Goal: Book appointment/travel/reservation

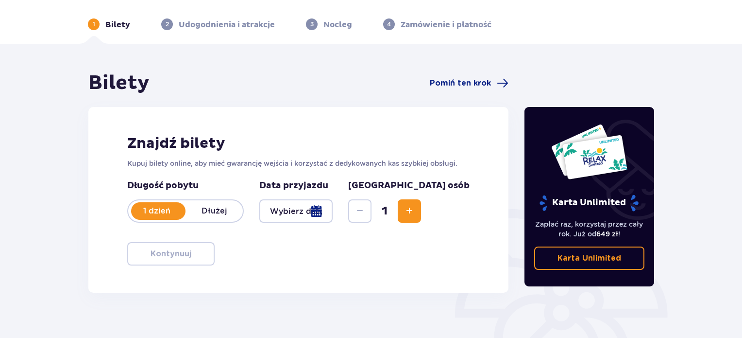
scroll to position [49, 0]
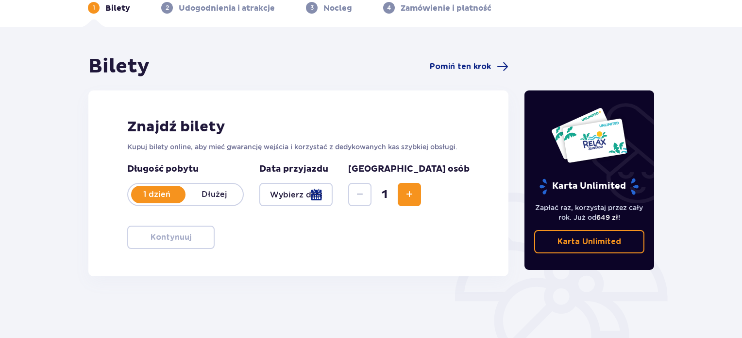
click at [214, 192] on p "Dłużej" at bounding box center [214, 194] width 57 height 11
click at [333, 205] on div at bounding box center [295, 194] width 73 height 23
click at [143, 53] on div "Bilety Pomiń ten krok Znajdź bilety Kupuj bilety online, aby mieć gwarancję wej…" at bounding box center [371, 236] width 742 height 419
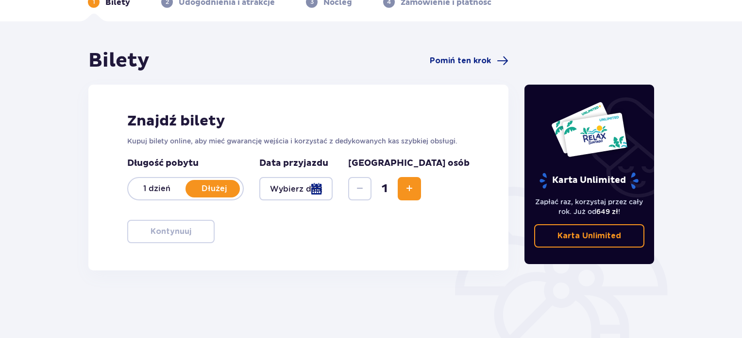
scroll to position [146, 0]
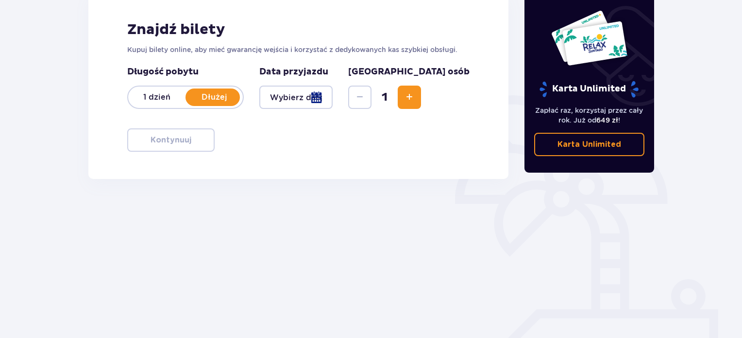
click at [285, 93] on div at bounding box center [295, 97] width 73 height 23
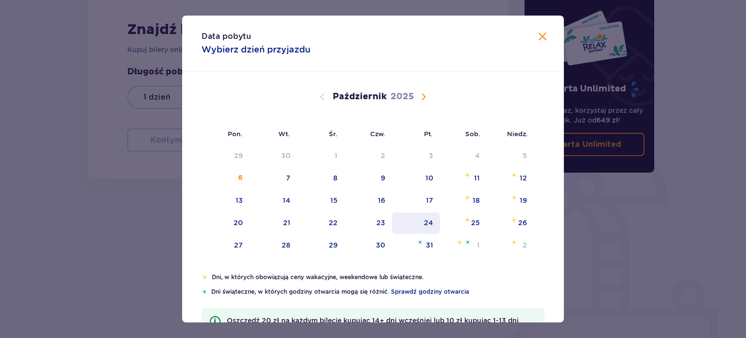
click at [433, 224] on div "24" at bounding box center [416, 222] width 48 height 21
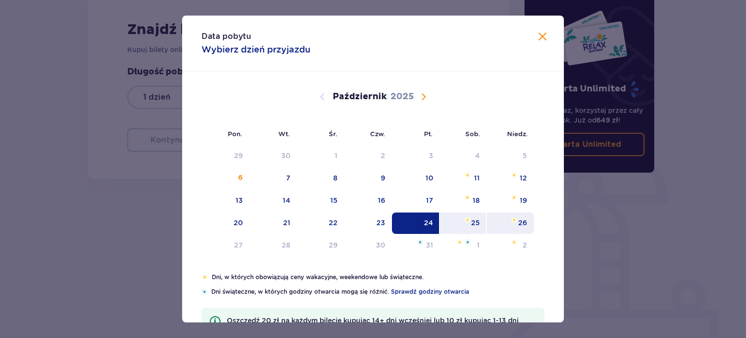
click at [523, 226] on div "26" at bounding box center [522, 223] width 9 height 10
type input "24.10.25 - 26.10.25"
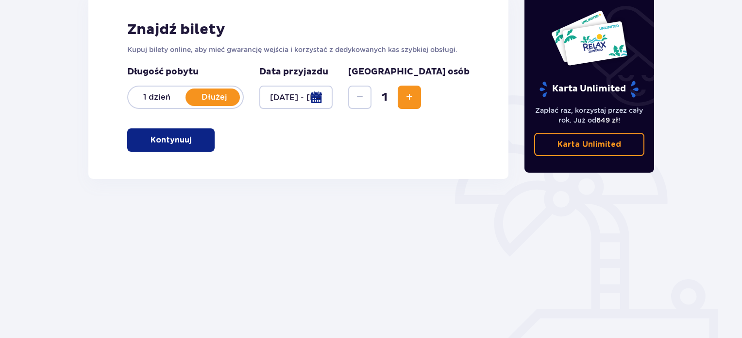
click at [415, 94] on span "Zwiększ" at bounding box center [410, 97] width 12 height 12
click at [415, 92] on span "Zwiększ" at bounding box center [410, 97] width 12 height 12
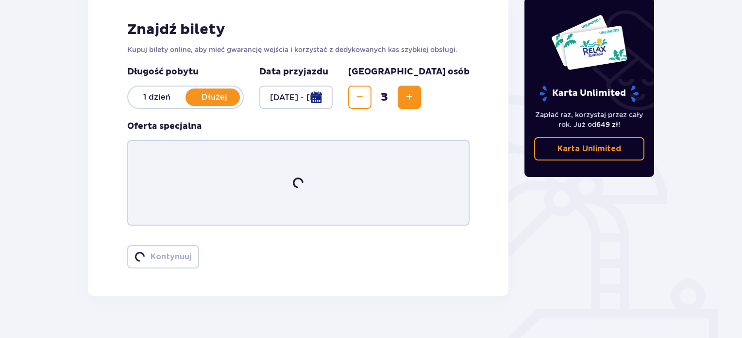
click at [415, 96] on span "Zwiększ" at bounding box center [410, 97] width 12 height 12
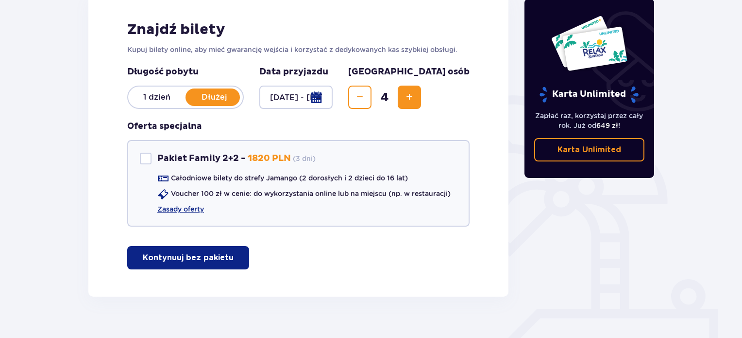
click at [415, 96] on span "Zwiększ" at bounding box center [410, 97] width 12 height 12
click at [205, 264] on button "Kontynuuj bez pakietu" at bounding box center [188, 257] width 122 height 23
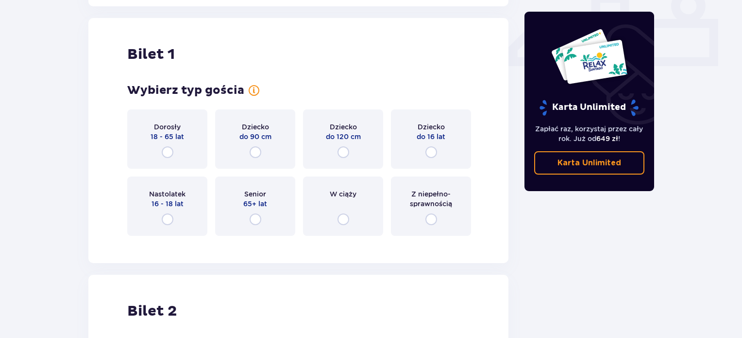
scroll to position [442, 0]
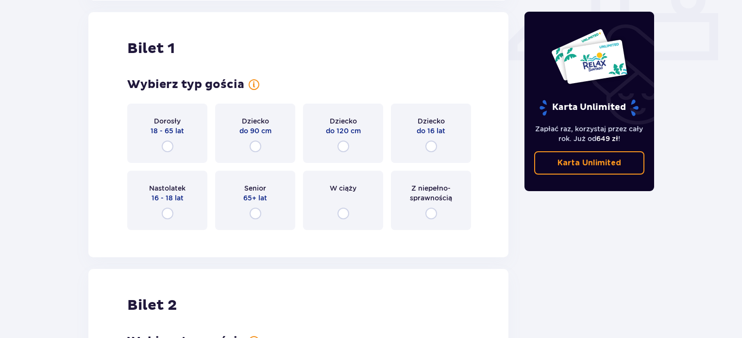
click at [166, 147] on input "radio" at bounding box center [168, 146] width 12 height 12
radio input "true"
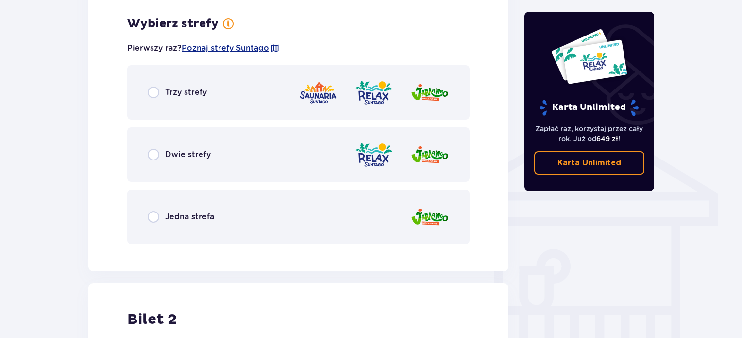
scroll to position [679, 0]
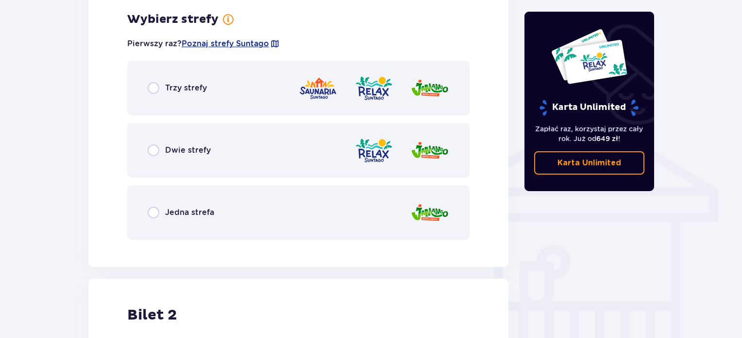
click at [180, 207] on span "Jedna strefa" at bounding box center [189, 212] width 49 height 11
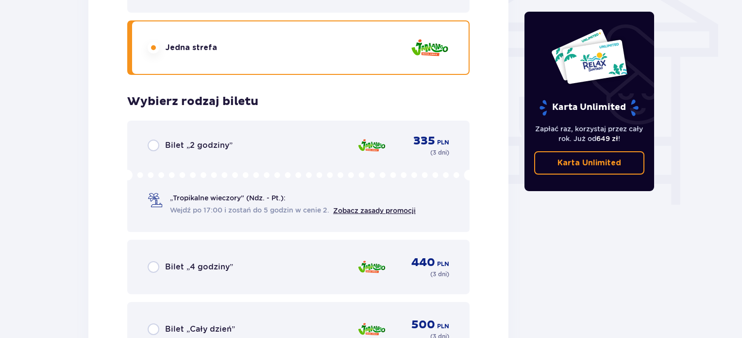
scroll to position [926, 0]
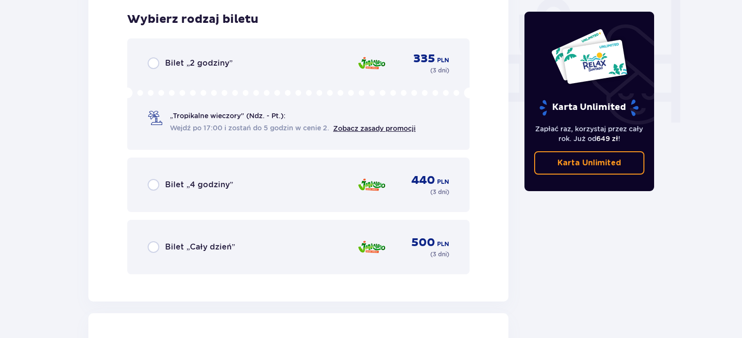
click at [171, 244] on span "Bilet „Cały dzień”" at bounding box center [200, 246] width 70 height 11
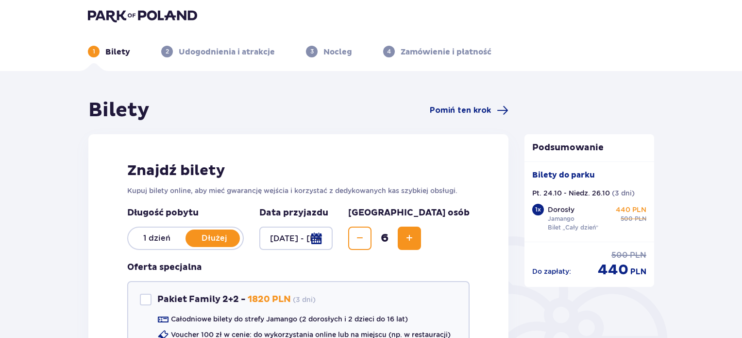
scroll to position [0, 0]
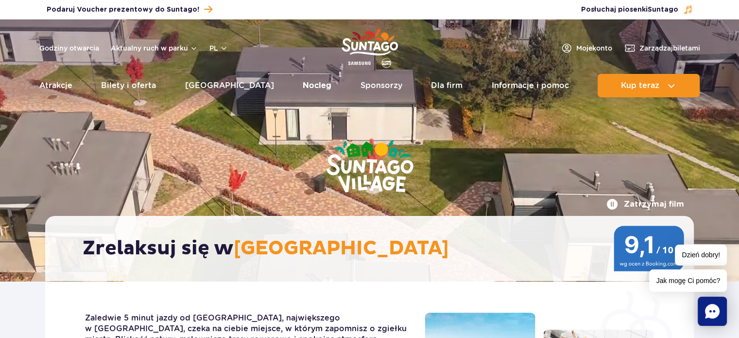
click at [303, 82] on link "Nocleg" at bounding box center [317, 85] width 29 height 23
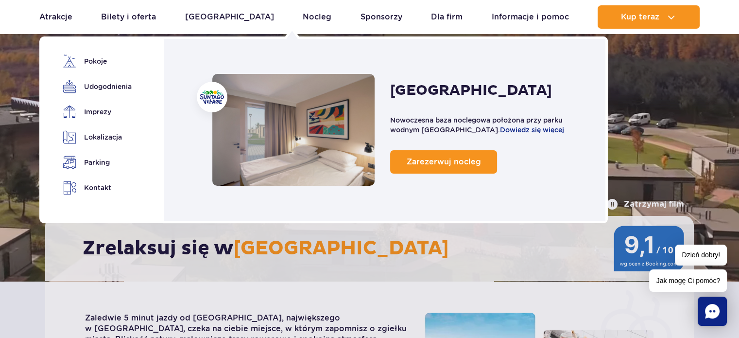
scroll to position [49, 0]
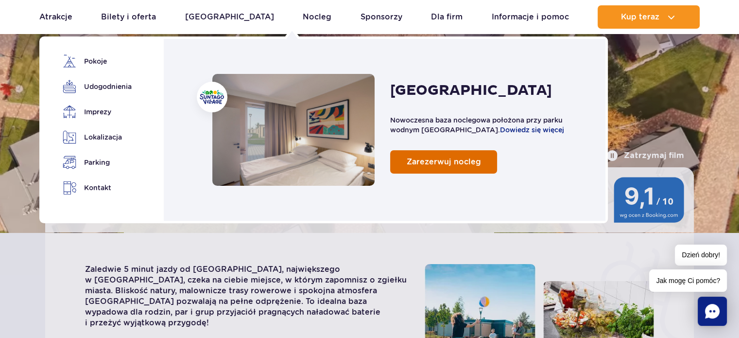
click at [472, 157] on span "Zarezerwuj nocleg" at bounding box center [444, 161] width 74 height 9
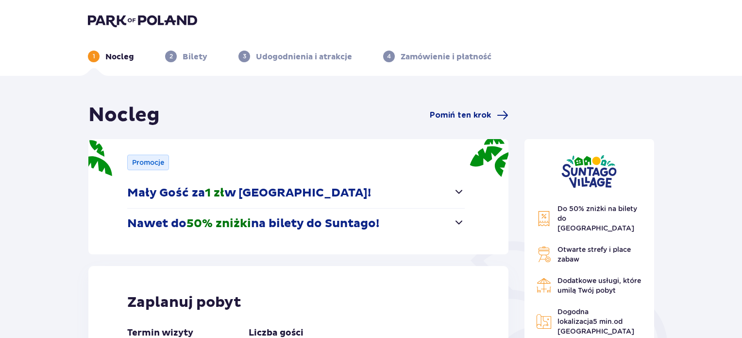
scroll to position [146, 0]
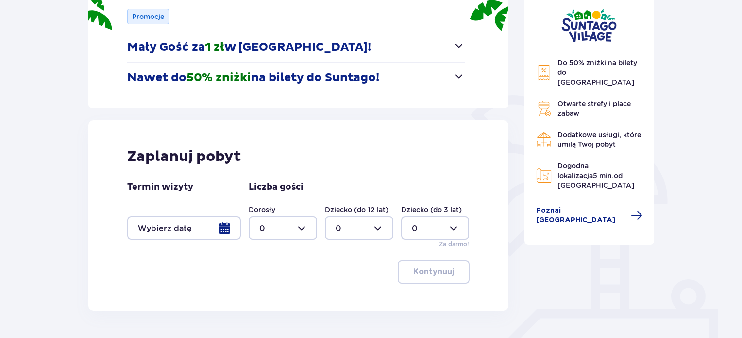
click at [441, 50] on button "Mały Gość za 1 zł w Suntago Village!" at bounding box center [296, 47] width 338 height 30
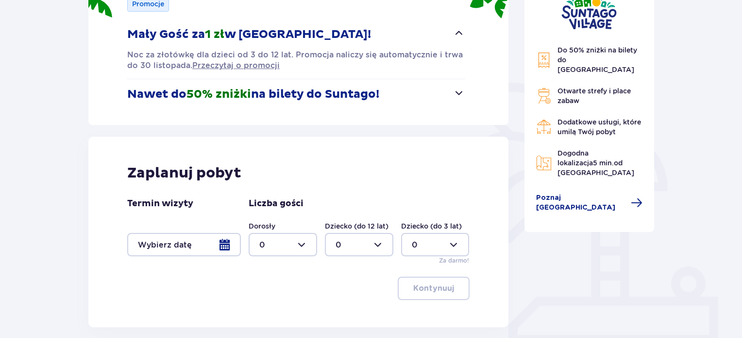
scroll to position [194, 0]
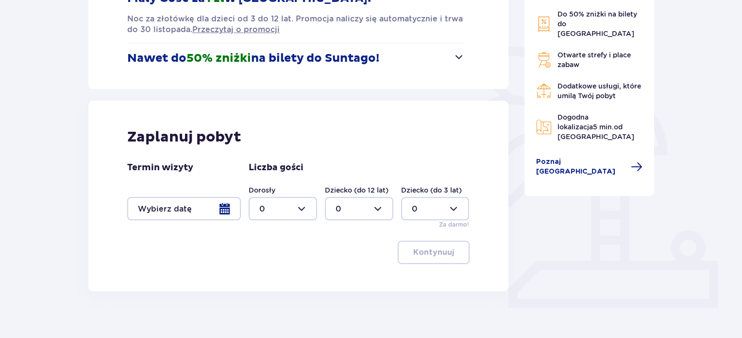
click at [183, 209] on div at bounding box center [184, 208] width 114 height 23
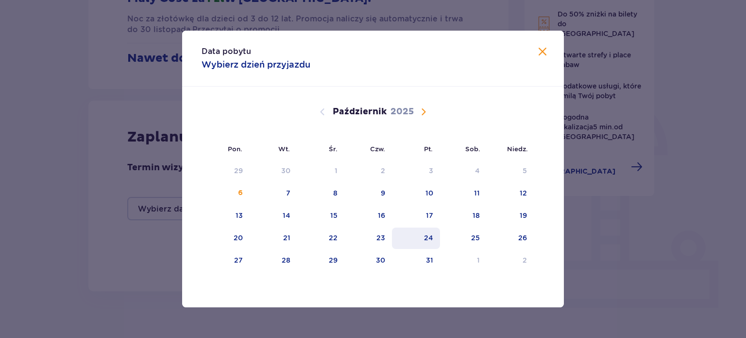
click at [439, 236] on div "24" at bounding box center [416, 237] width 48 height 21
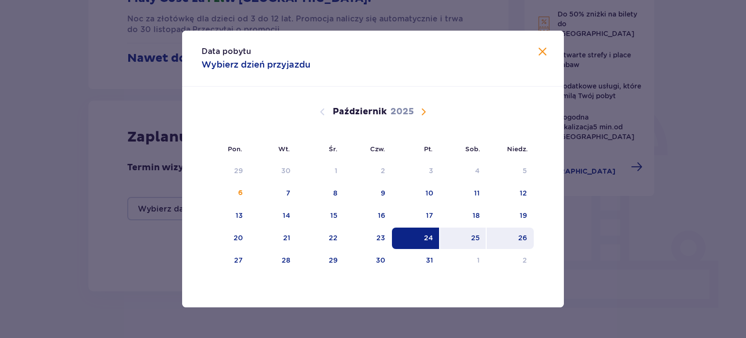
click at [521, 231] on div "26" at bounding box center [510, 237] width 47 height 21
type input "24.10.25 - 26.10.25"
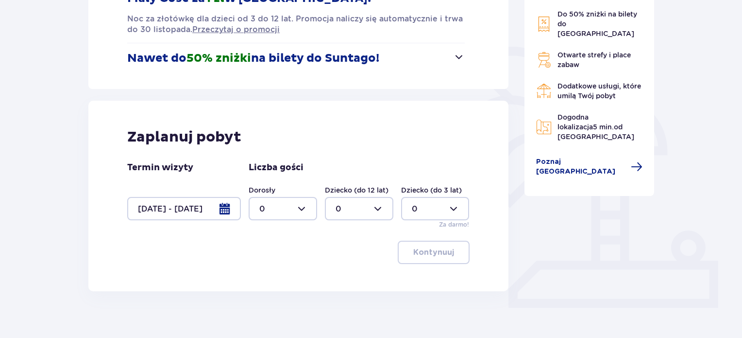
click at [91, 216] on div "Zaplanuj pobyt Termin wizyty 24.10.25 - 26.10.25 Liczba gości Dorosły 0 Dziecko…" at bounding box center [298, 196] width 420 height 190
click at [305, 204] on div at bounding box center [283, 208] width 69 height 23
click at [265, 271] on div "4" at bounding box center [282, 271] width 47 height 11
type input "4"
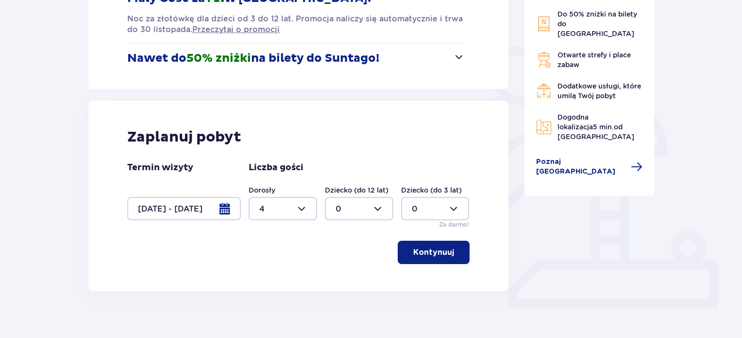
click at [358, 207] on div at bounding box center [359, 208] width 69 height 23
click at [340, 279] on p "2" at bounding box center [338, 279] width 5 height 11
type input "2"
click at [430, 258] on button "Kontynuuj" at bounding box center [434, 252] width 72 height 23
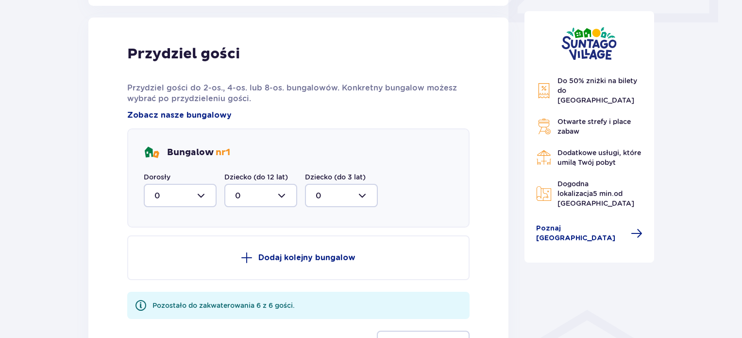
scroll to position [485, 0]
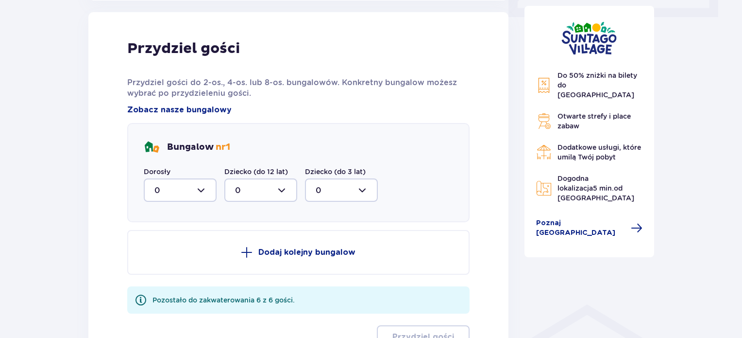
click at [193, 185] on div at bounding box center [180, 189] width 73 height 23
click at [157, 260] on p "2" at bounding box center [157, 260] width 5 height 11
type input "2"
click at [257, 196] on div at bounding box center [260, 189] width 73 height 23
click at [251, 235] on div "1" at bounding box center [261, 240] width 52 height 11
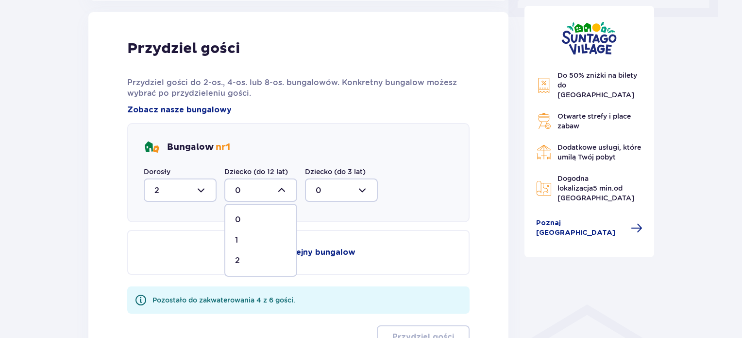
type input "1"
click at [275, 254] on p "Dodaj kolejny bungalow" at bounding box center [306, 252] width 97 height 11
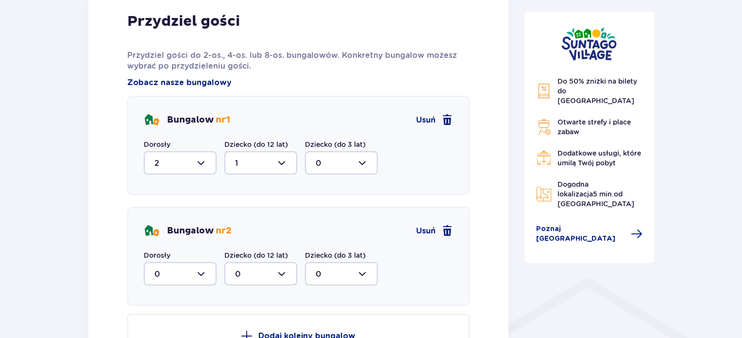
scroll to position [534, 0]
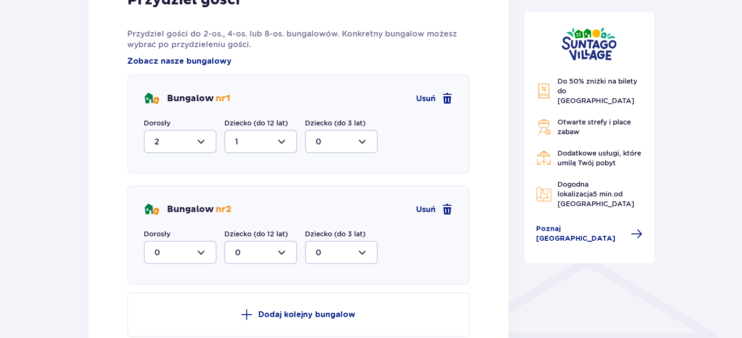
click at [185, 243] on div at bounding box center [180, 252] width 73 height 23
click at [178, 220] on div "2" at bounding box center [181, 222] width 52 height 11
type input "2"
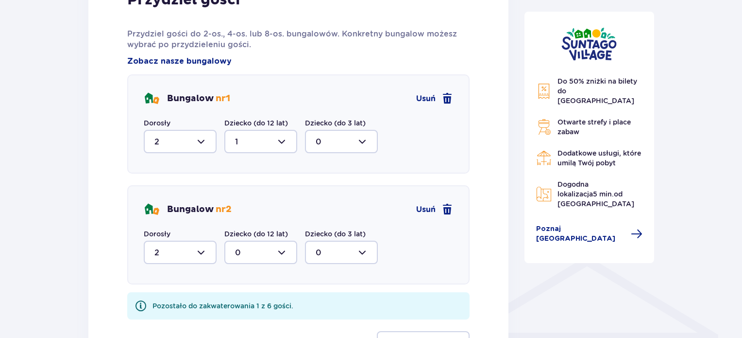
click at [269, 255] on div at bounding box center [260, 252] width 73 height 23
click at [251, 299] on div "1" at bounding box center [261, 302] width 52 height 11
type input "1"
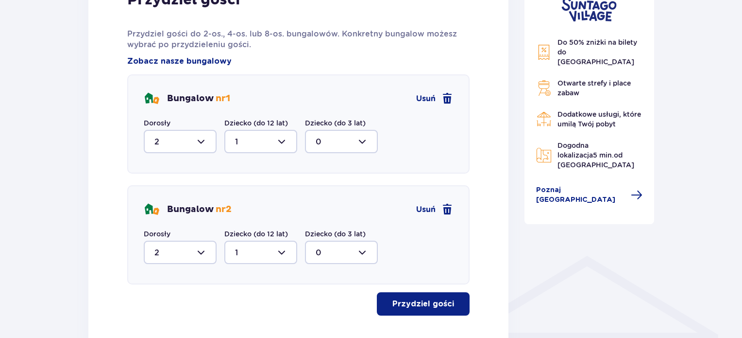
scroll to position [595, 0]
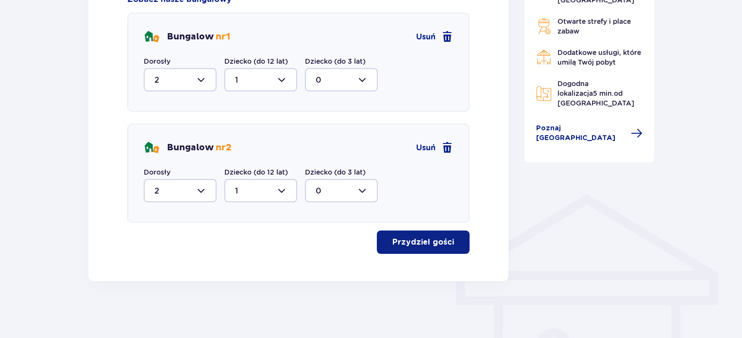
click at [412, 244] on p "Przydziel gości" at bounding box center [424, 242] width 62 height 11
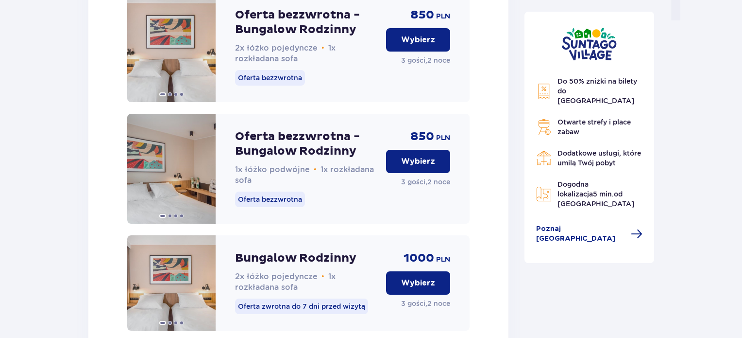
scroll to position [1069, 0]
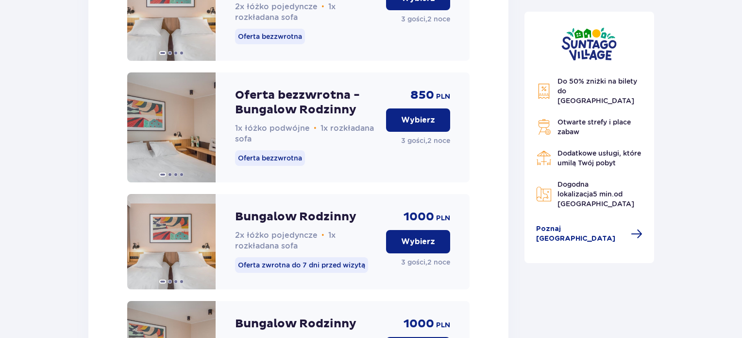
click at [402, 132] on button "Wybierz" at bounding box center [418, 119] width 64 height 23
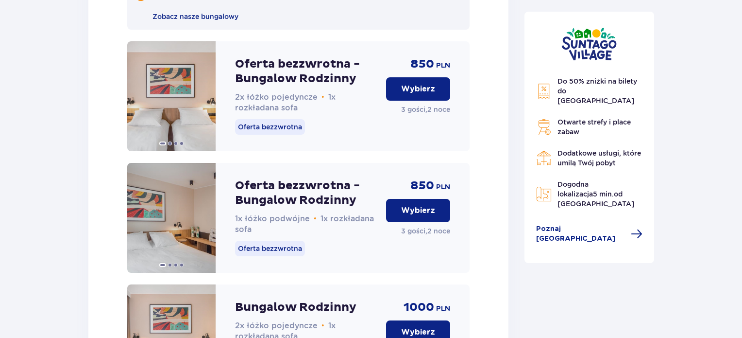
scroll to position [2135, 0]
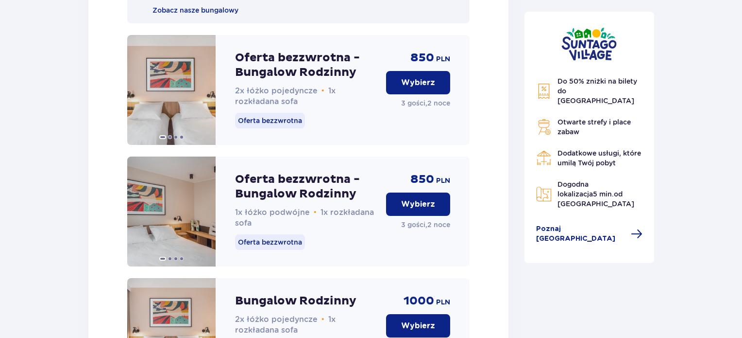
click at [428, 209] on p "Wybierz" at bounding box center [418, 204] width 34 height 11
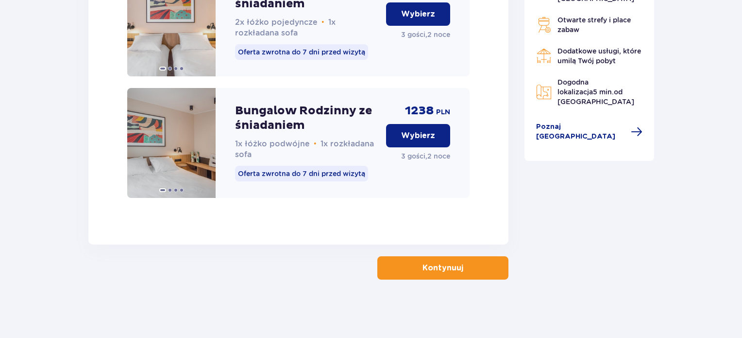
click at [486, 260] on button "Kontynuuj" at bounding box center [443, 267] width 131 height 23
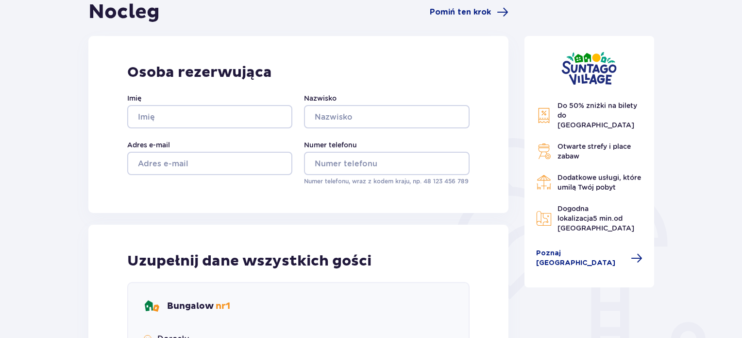
scroll to position [97, 0]
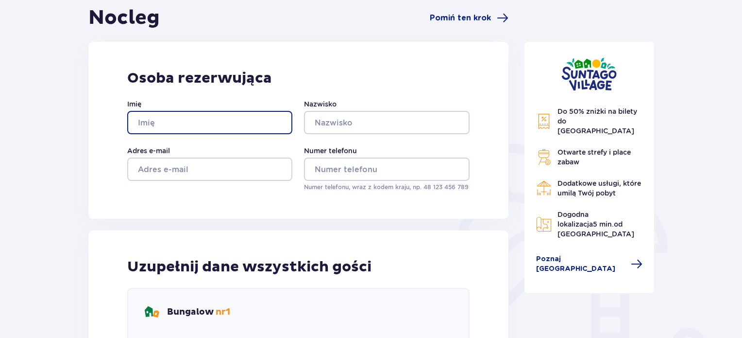
click at [204, 122] on input "Imię" at bounding box center [209, 122] width 165 height 23
click at [154, 118] on input "Imię" at bounding box center [209, 122] width 165 height 23
click at [188, 124] on input "Imię" at bounding box center [209, 122] width 165 height 23
type input "h"
type input "Hubert"
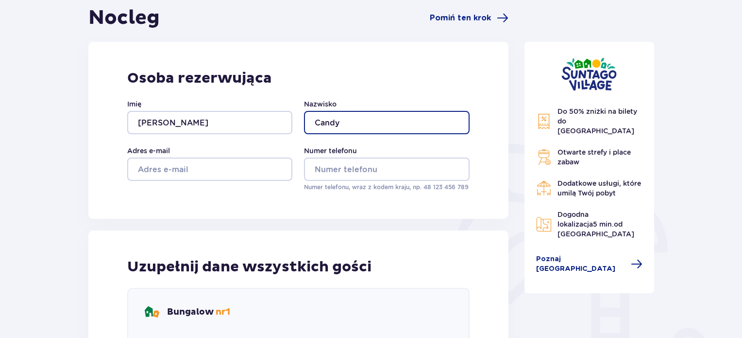
type input "Candy"
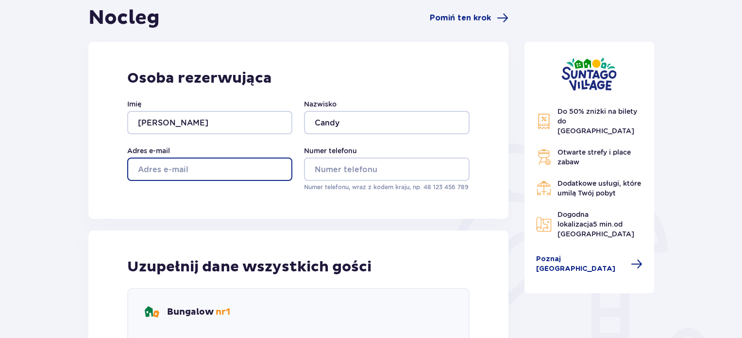
click at [183, 163] on input "Adres e-mail" at bounding box center [209, 168] width 165 height 23
click at [183, 169] on input "Adres e-mail" at bounding box center [209, 168] width 165 height 23
click at [234, 165] on input "Adres e-mail" at bounding box center [209, 168] width 165 height 23
type input "hubert.candy96@gmail.com"
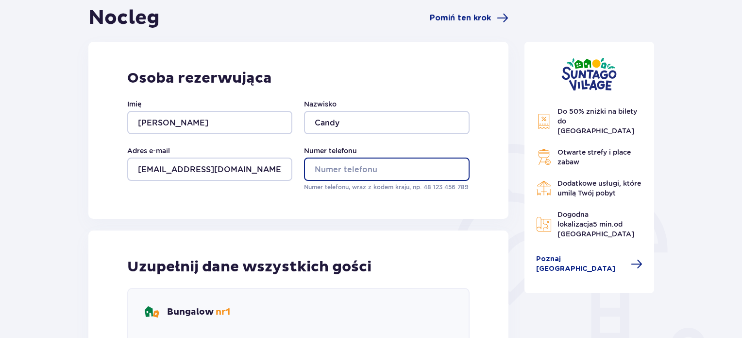
type input "513103574"
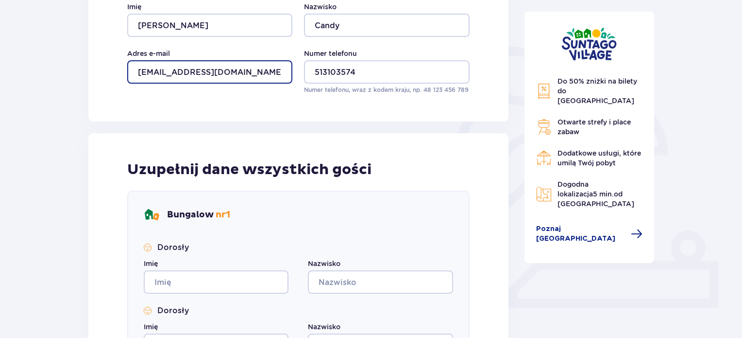
scroll to position [292, 0]
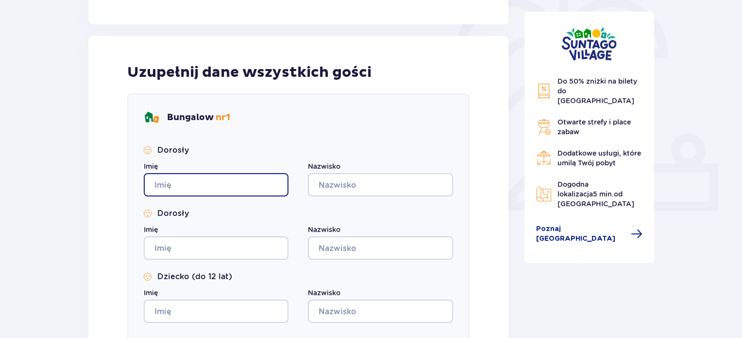
click at [248, 184] on input "Imię" at bounding box center [216, 184] width 145 height 23
type input "Hubert"
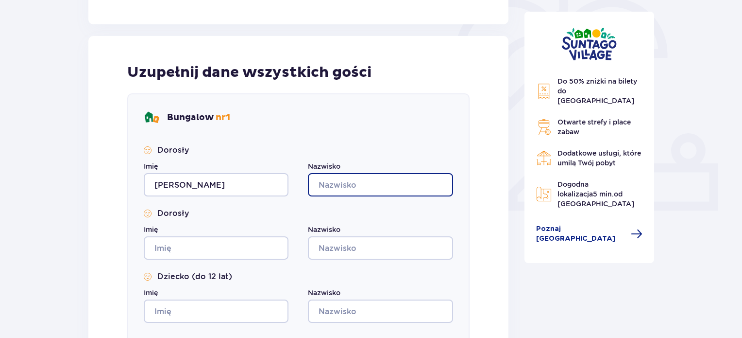
type input "Candy"
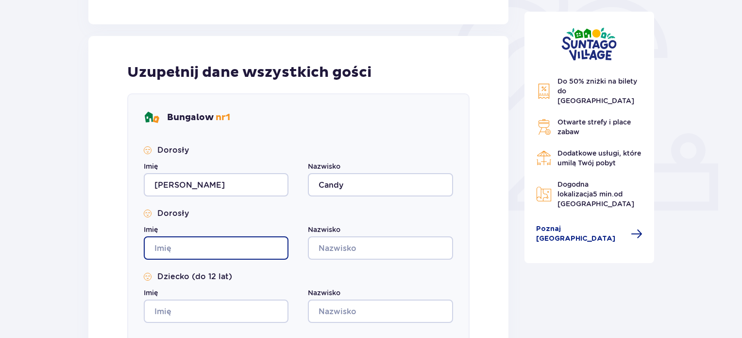
type input "Hubert"
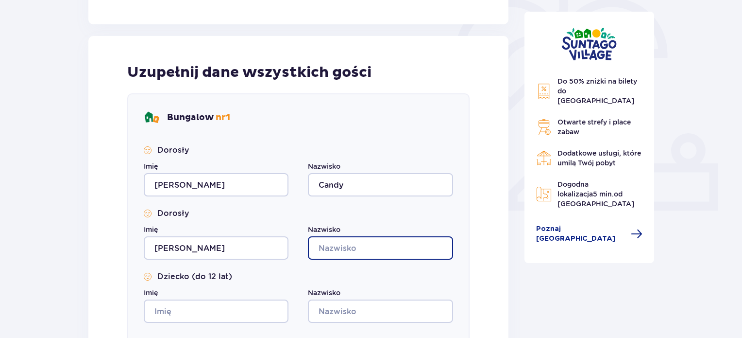
type input "Candy"
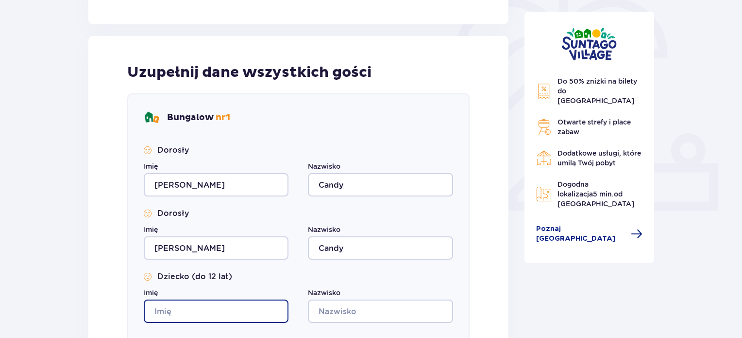
type input "Hubert"
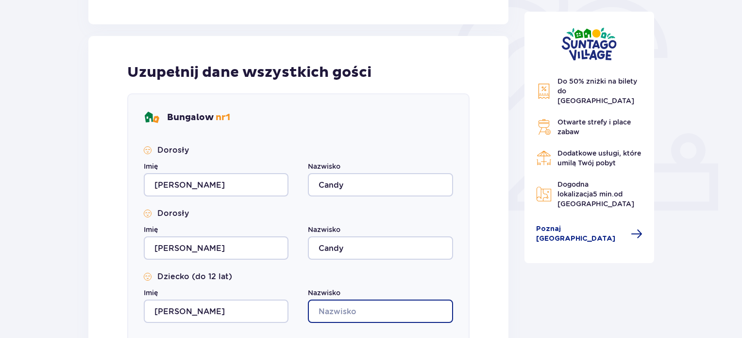
type input "Candy"
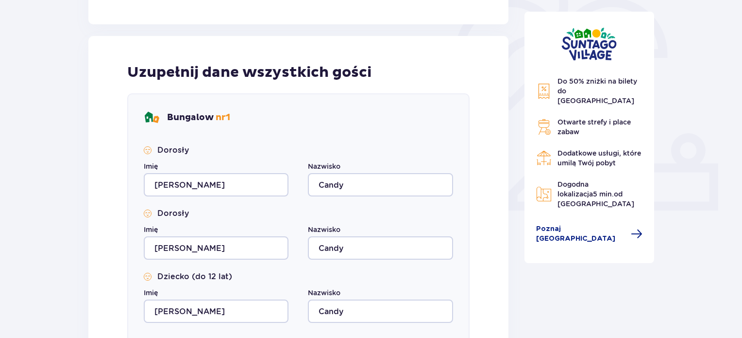
type input "Hubert"
type input "Candy"
type input "Hubert"
type input "Candy"
type input "Hubert"
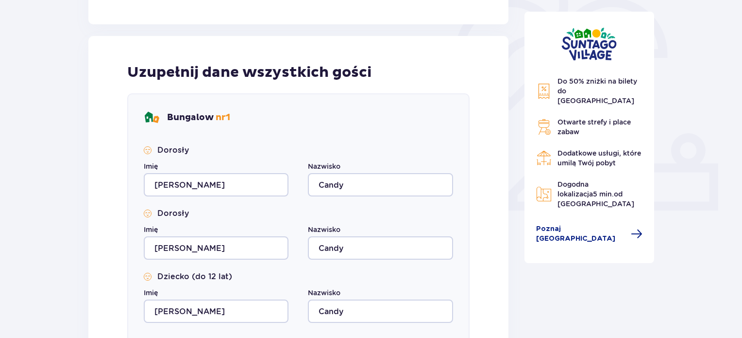
type input "Candy"
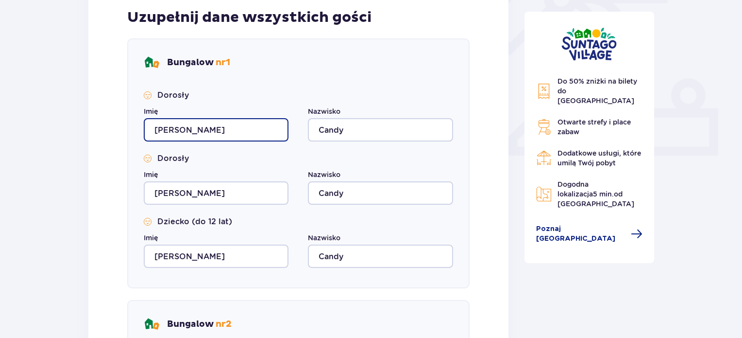
scroll to position [389, 0]
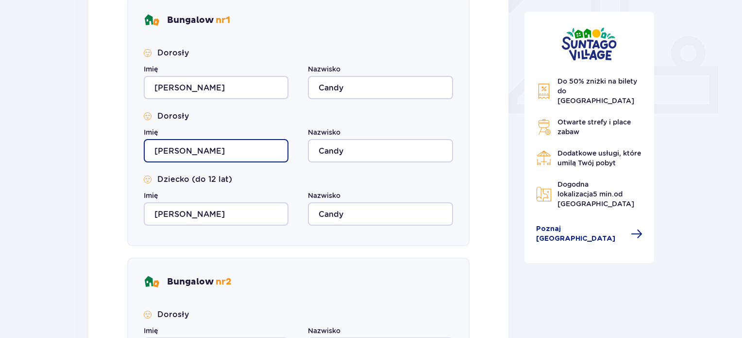
click at [194, 152] on input "Hubert" at bounding box center [216, 150] width 145 height 23
drag, startPoint x: 194, startPoint y: 152, endPoint x: 49, endPoint y: 134, distance: 146.4
click at [51, 134] on div "Nocleg Pomiń ten krok Osoba rezerwująca Imię Hubert Nazwisko Candy Adres e-mail…" at bounding box center [371, 188] width 742 height 1003
type input "d"
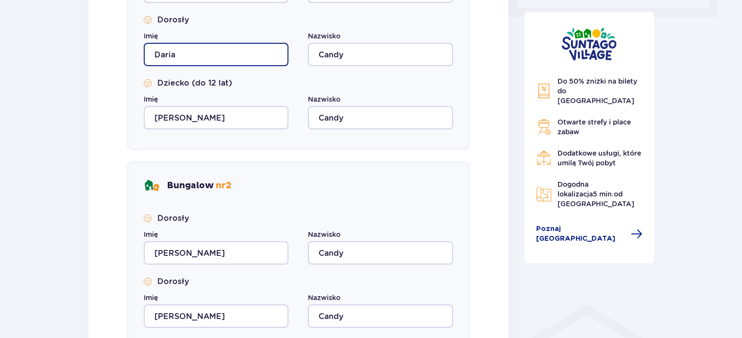
scroll to position [486, 0]
type input "Daria"
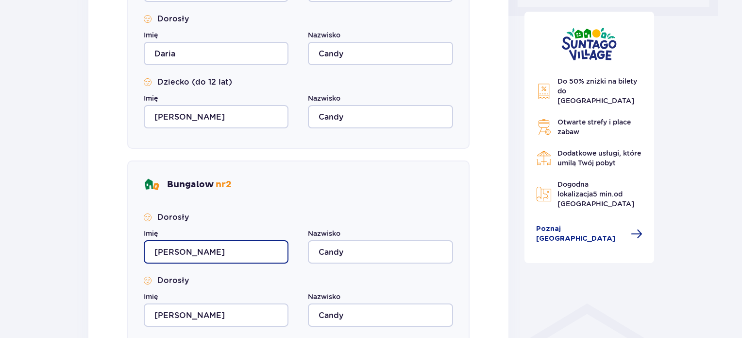
click at [219, 249] on input "Hubert" at bounding box center [216, 251] width 145 height 23
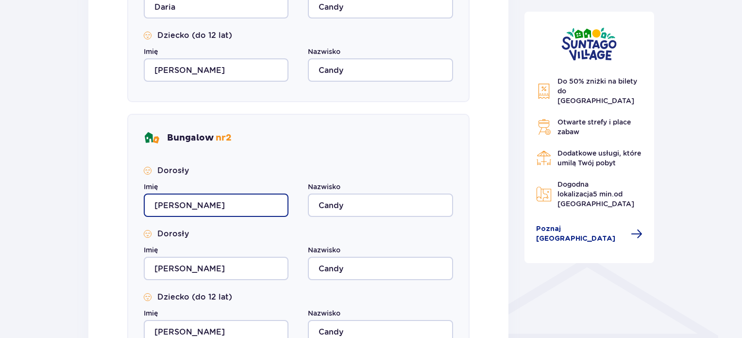
scroll to position [583, 0]
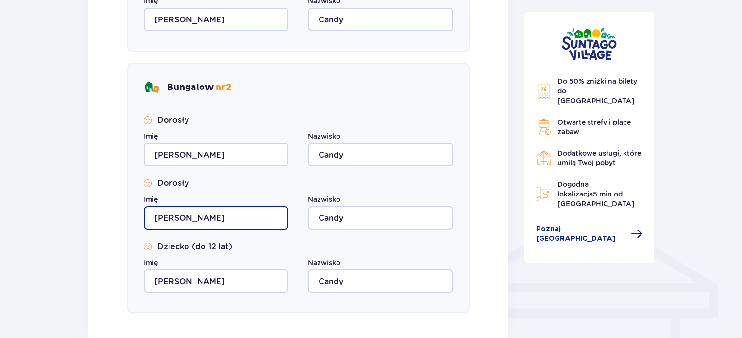
click at [210, 212] on input "Hubert" at bounding box center [216, 217] width 145 height 23
click at [210, 264] on div "Imię Hubert" at bounding box center [216, 275] width 145 height 35
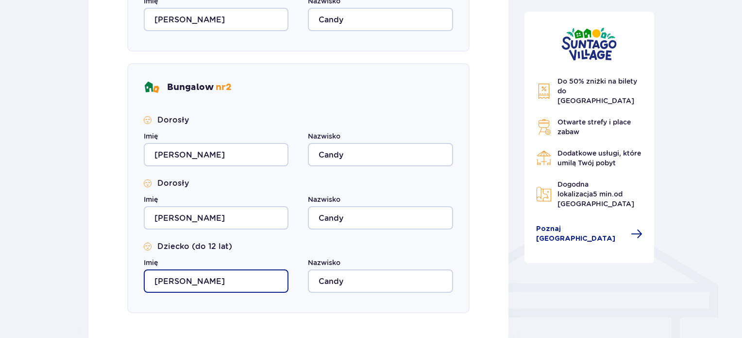
click at [221, 285] on input "Hubert" at bounding box center [216, 280] width 145 height 23
drag, startPoint x: 220, startPoint y: 284, endPoint x: 4, endPoint y: 252, distance: 217.6
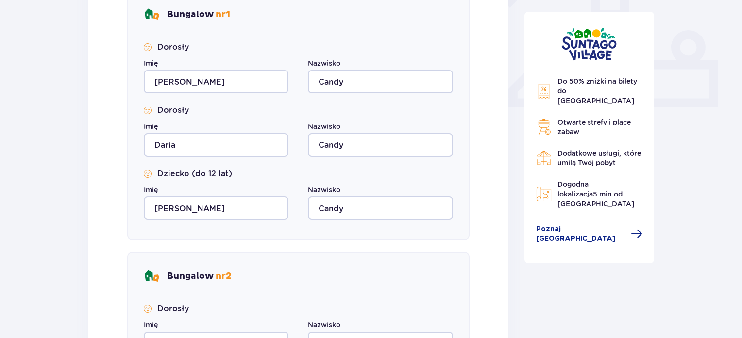
scroll to position [389, 0]
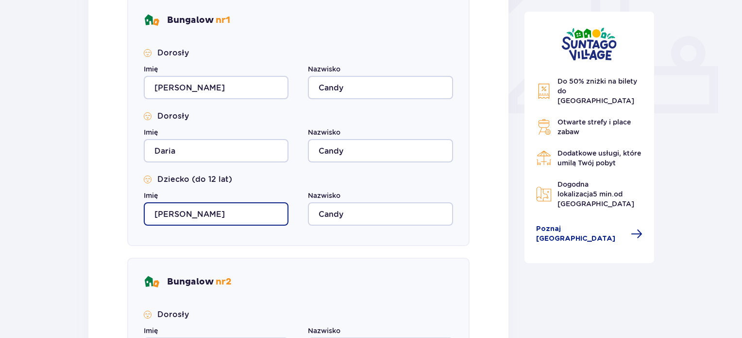
drag, startPoint x: 208, startPoint y: 219, endPoint x: 31, endPoint y: 202, distance: 178.2
click at [32, 203] on div "Nocleg Pomiń ten krok Osoba rezerwująca Imię Hubert Nazwisko Candy Adres e-mail…" at bounding box center [371, 188] width 742 height 1003
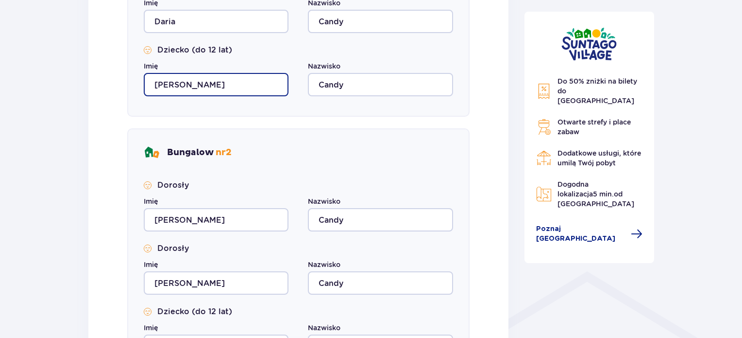
scroll to position [534, 0]
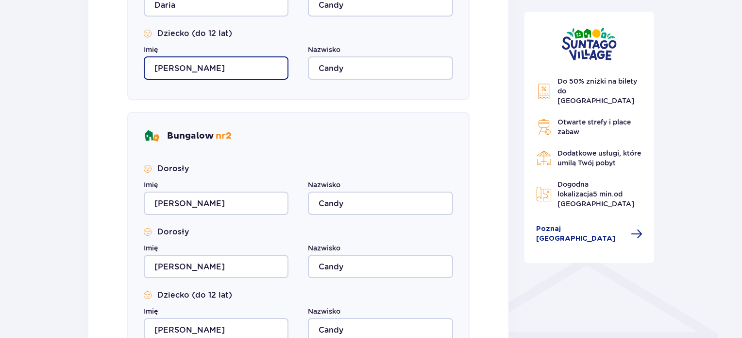
type input "Diana"
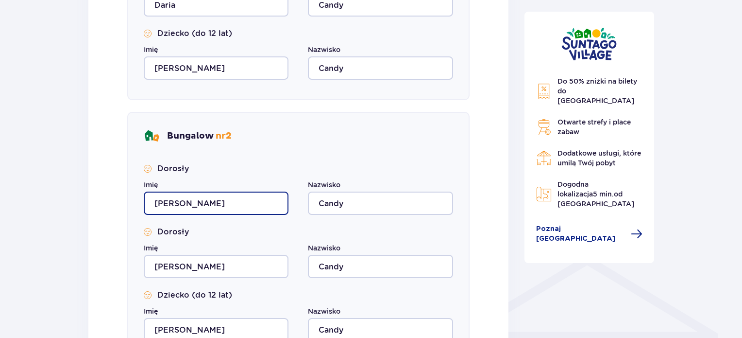
click at [212, 206] on input "Hubert" at bounding box center [216, 202] width 145 height 23
type input "H"
type input "Maciej"
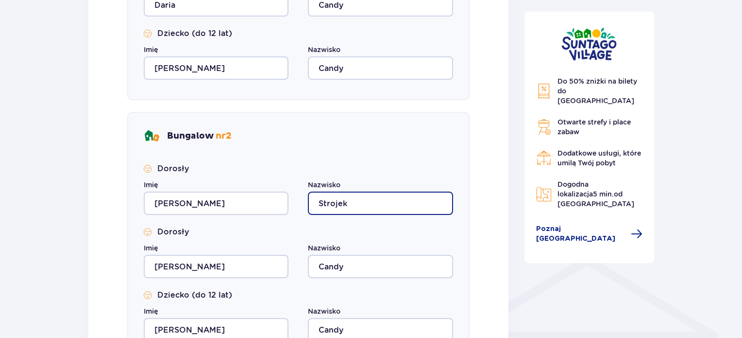
type input "Strojek"
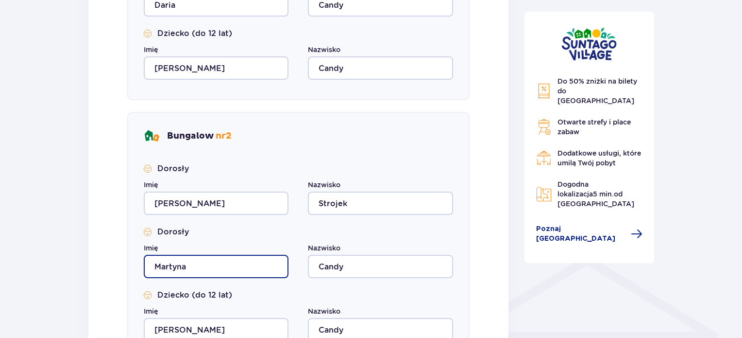
type input "Martyna"
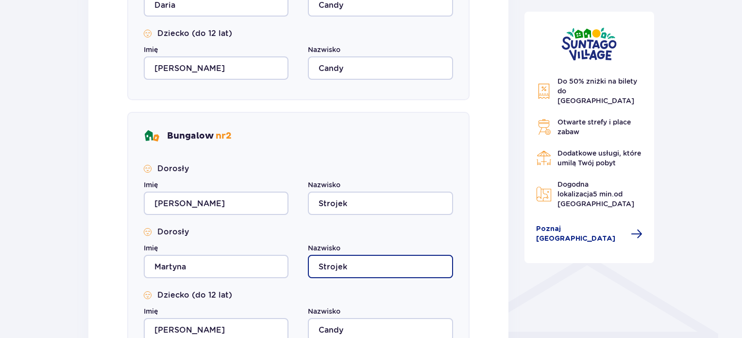
type input "Strojek"
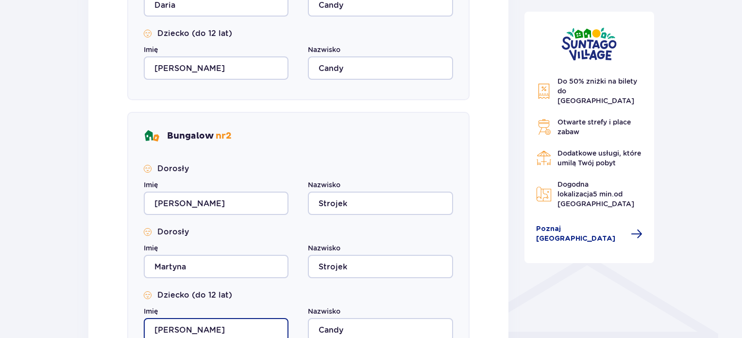
scroll to position [537, 0]
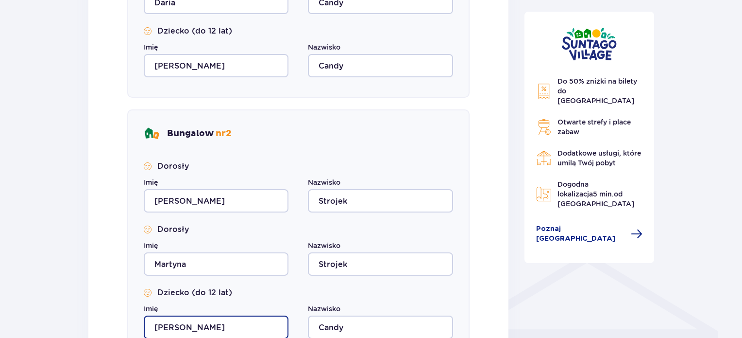
type input "Michał"
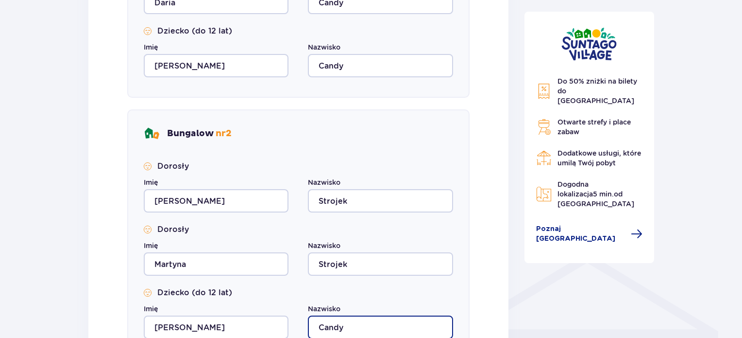
click at [370, 321] on input "Candy" at bounding box center [380, 326] width 145 height 23
type input "C"
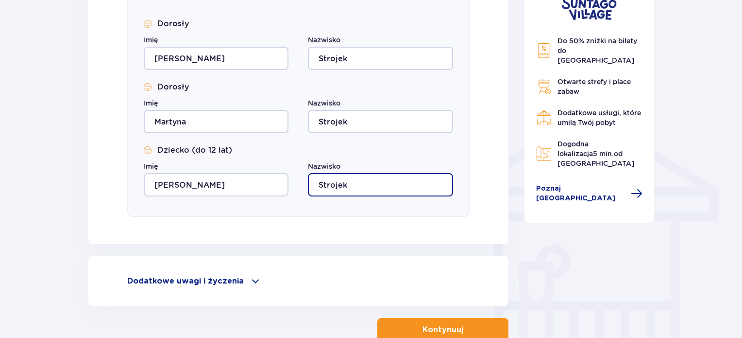
scroll to position [731, 0]
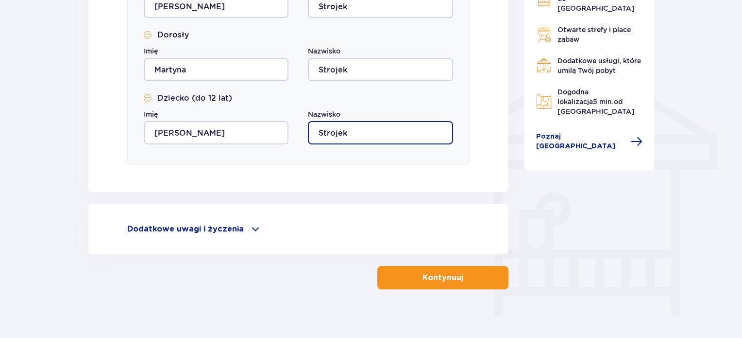
type input "Strojek"
click at [250, 233] on span at bounding box center [256, 229] width 12 height 12
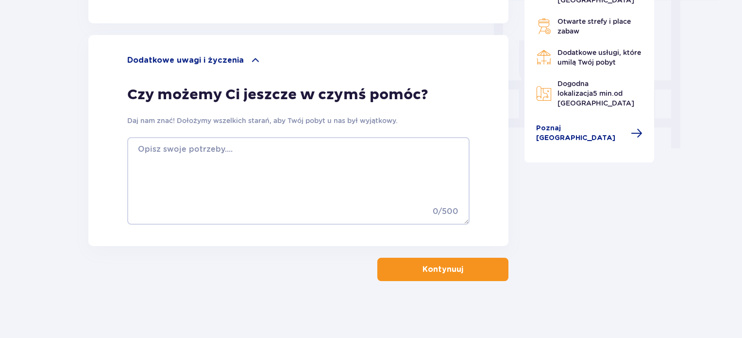
scroll to position [900, 0]
click at [493, 272] on button "Kontynuuj" at bounding box center [443, 268] width 131 height 23
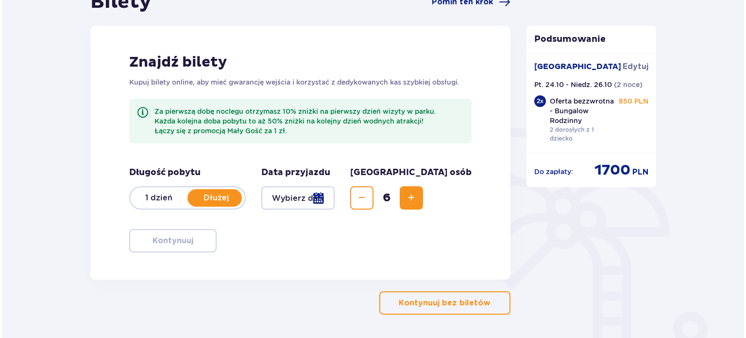
scroll to position [148, 0]
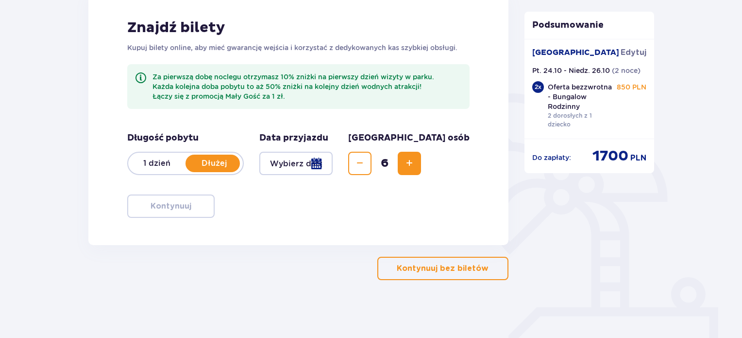
click at [330, 164] on div at bounding box center [295, 163] width 73 height 23
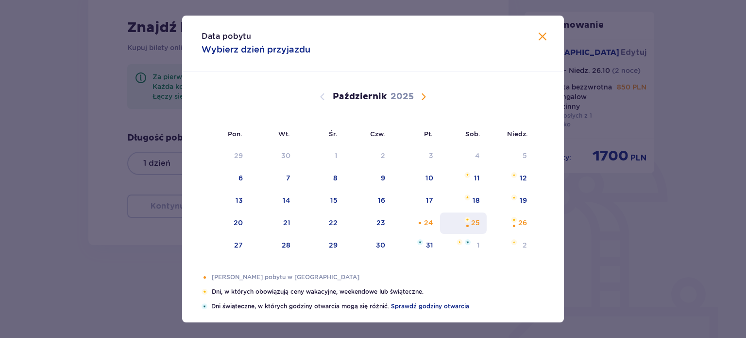
click at [466, 227] on div "Pomarańczowa kropka" at bounding box center [468, 226] width 6 height 6
click at [539, 36] on span "Zamknij" at bounding box center [543, 37] width 12 height 12
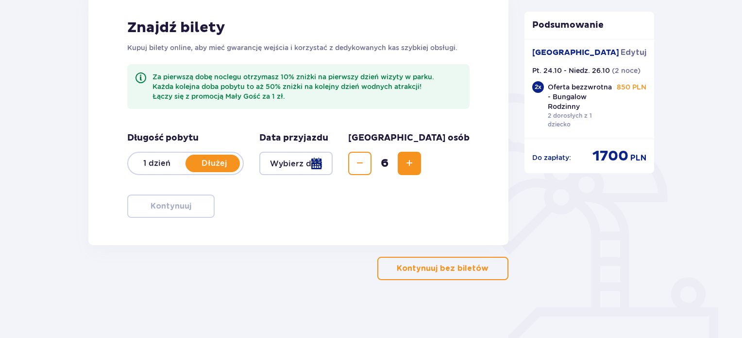
click at [311, 169] on div at bounding box center [295, 163] width 73 height 23
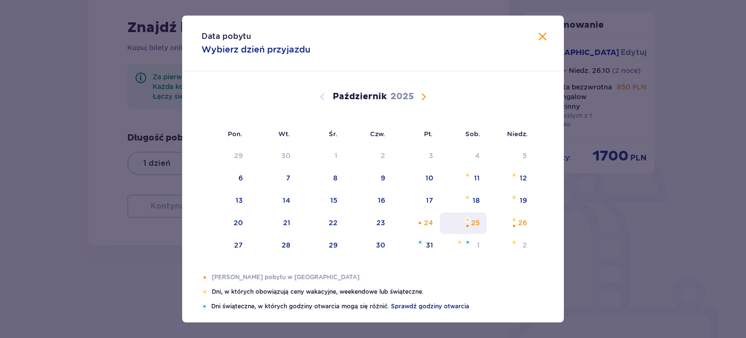
click at [461, 226] on div "25" at bounding box center [463, 222] width 47 height 21
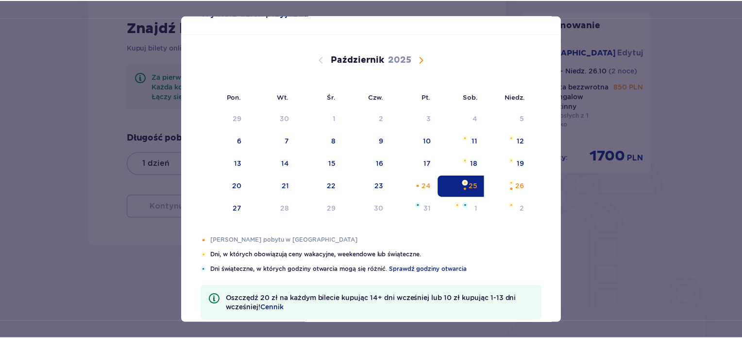
scroll to position [93, 0]
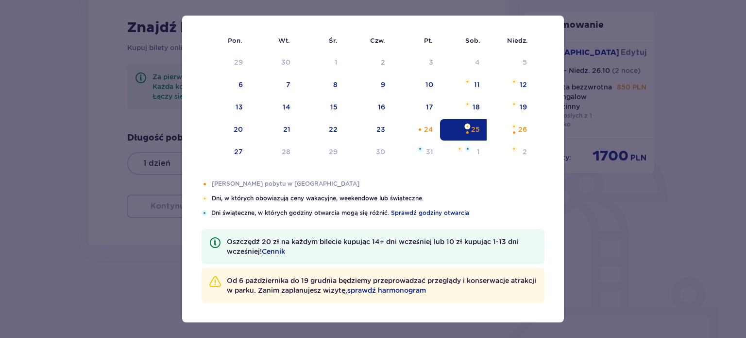
click at [451, 128] on div "25" at bounding box center [463, 129] width 47 height 21
type input "25.10.25"
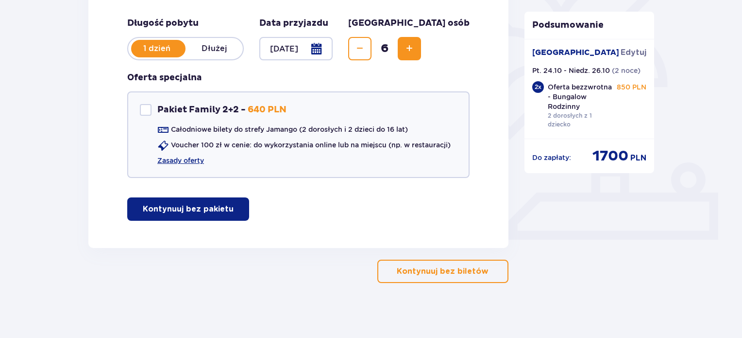
scroll to position [265, 0]
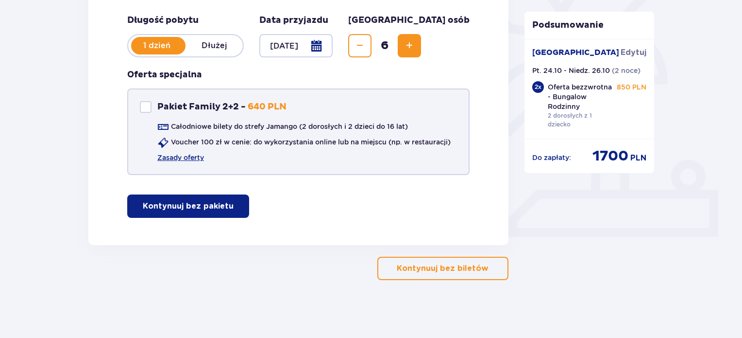
click at [212, 109] on p "Pakiet Family 2+2 -" at bounding box center [201, 107] width 88 height 12
checkbox input "true"
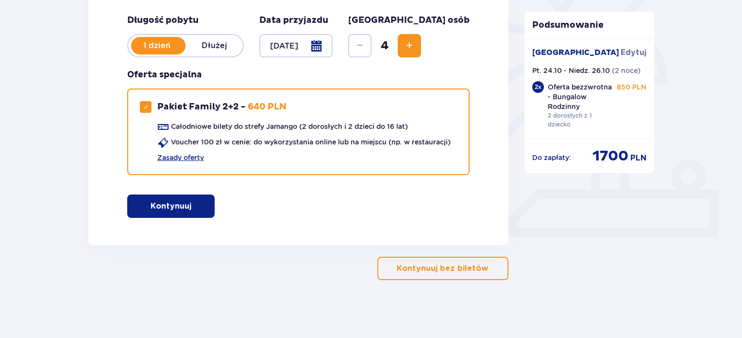
click at [182, 211] on button "Kontynuuj" at bounding box center [170, 205] width 87 height 23
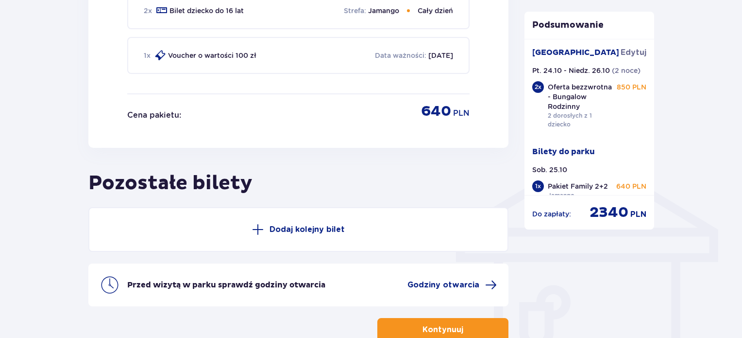
scroll to position [655, 0]
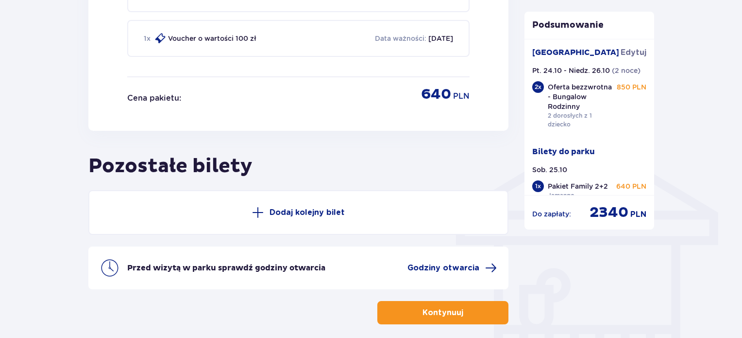
click at [294, 211] on p "Dodaj kolejny bilet" at bounding box center [307, 212] width 75 height 11
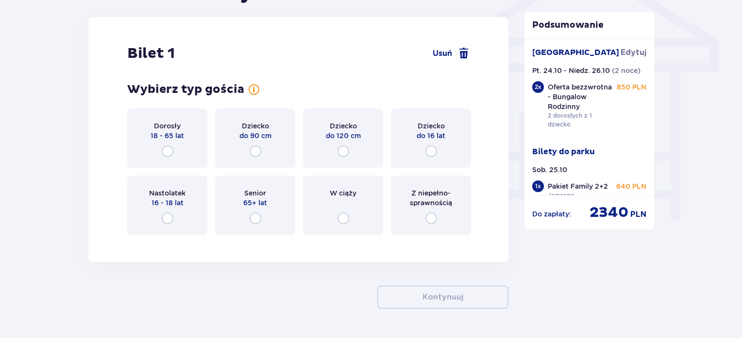
scroll to position [832, 0]
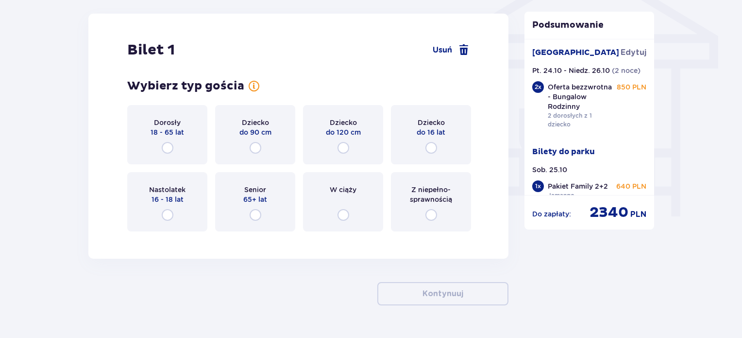
click at [164, 146] on input "radio" at bounding box center [168, 148] width 12 height 12
radio input "true"
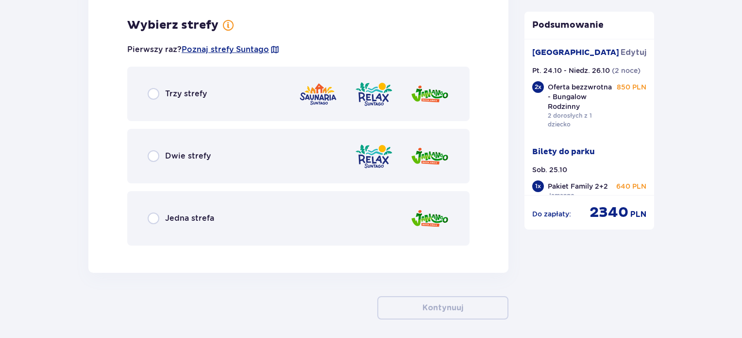
scroll to position [1069, 0]
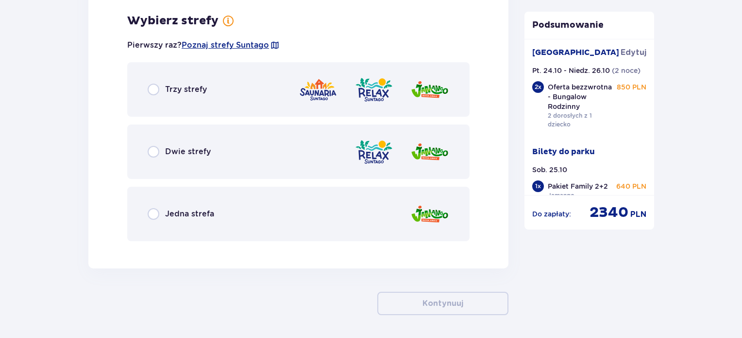
click at [155, 214] on input "radio" at bounding box center [154, 214] width 12 height 12
radio input "true"
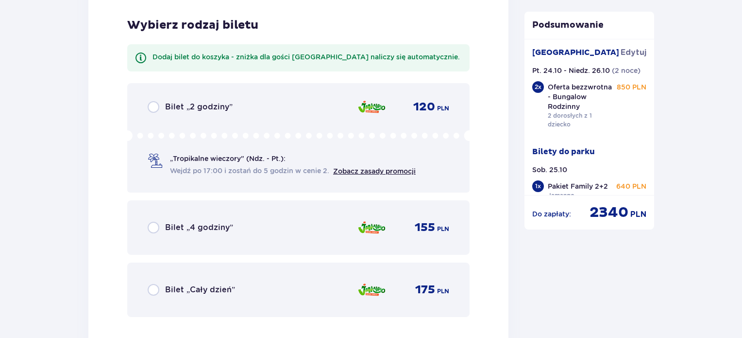
scroll to position [1316, 0]
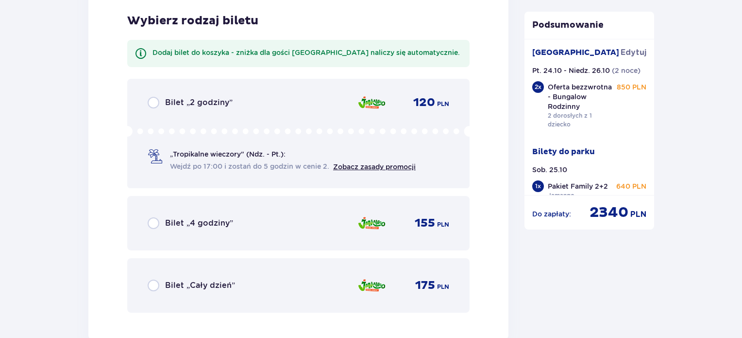
click at [155, 281] on input "radio" at bounding box center [154, 285] width 12 height 12
radio input "true"
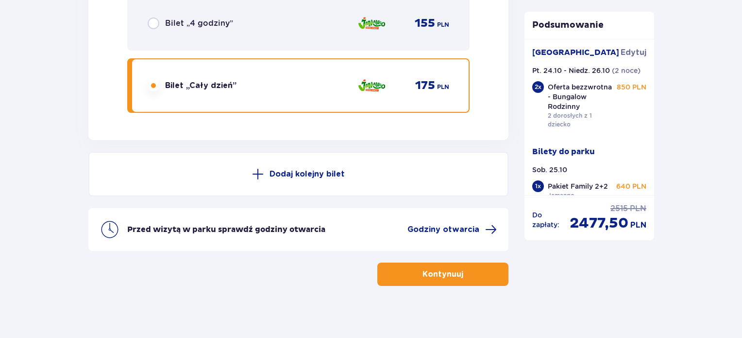
scroll to position [1519, 0]
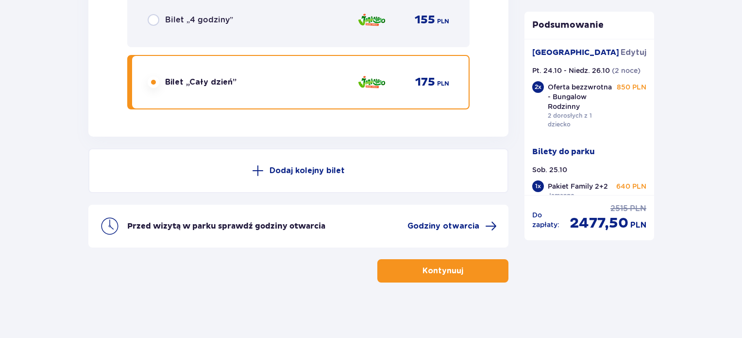
click at [272, 154] on button "Dodaj kolejny bilet" at bounding box center [298, 170] width 420 height 45
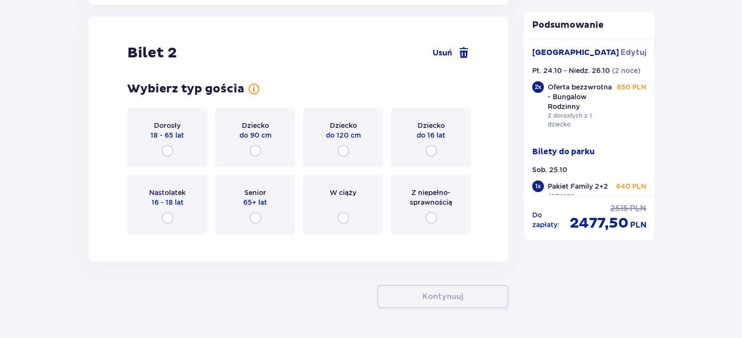
scroll to position [1653, 0]
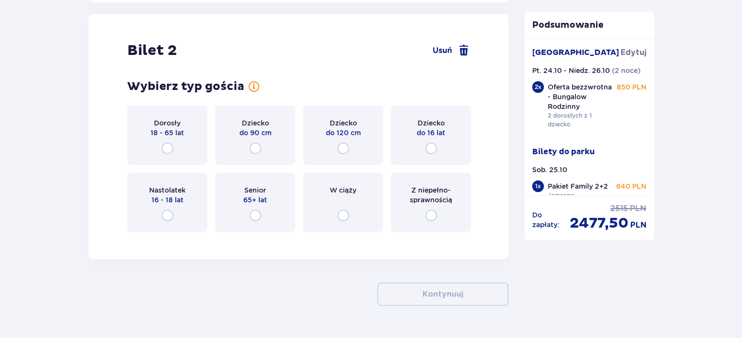
click at [171, 150] on input "radio" at bounding box center [168, 148] width 12 height 12
radio input "true"
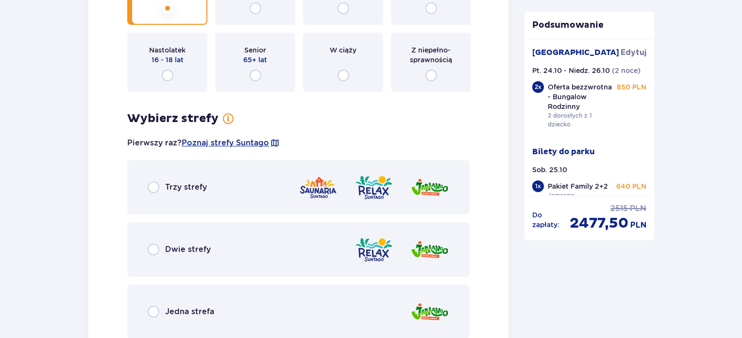
click at [170, 144] on div "Wybierz typ gościa dla biletu o numerze 2 Dorosły 18 - 65 lat Dziecko do 90 cm …" at bounding box center [298, 138] width 343 height 399
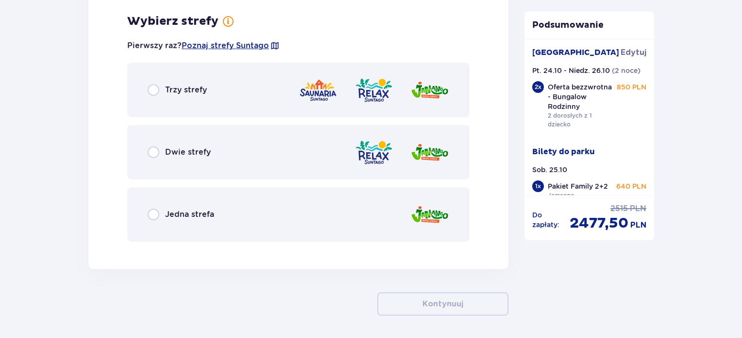
click at [182, 202] on div "Jedna strefa" at bounding box center [298, 214] width 343 height 54
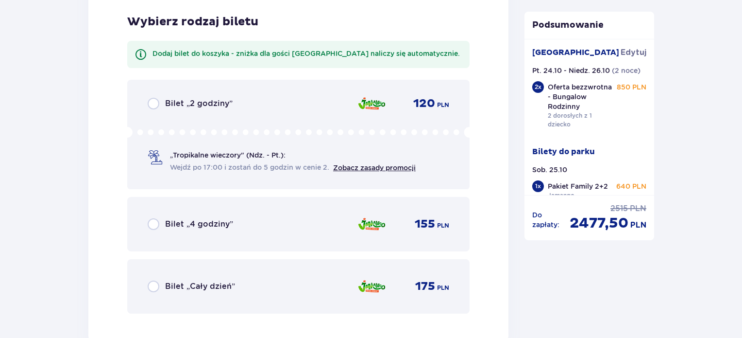
scroll to position [2140, 0]
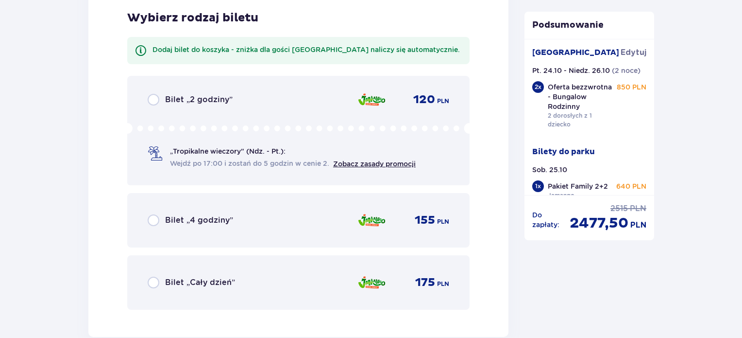
click at [206, 277] on span "Bilet „Cały dzień”" at bounding box center [200, 282] width 70 height 11
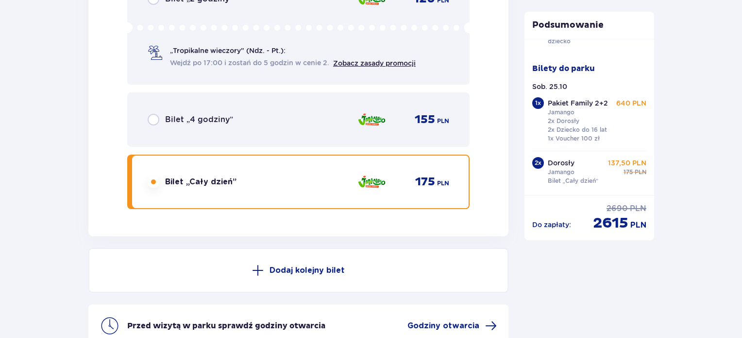
scroll to position [2340, 0]
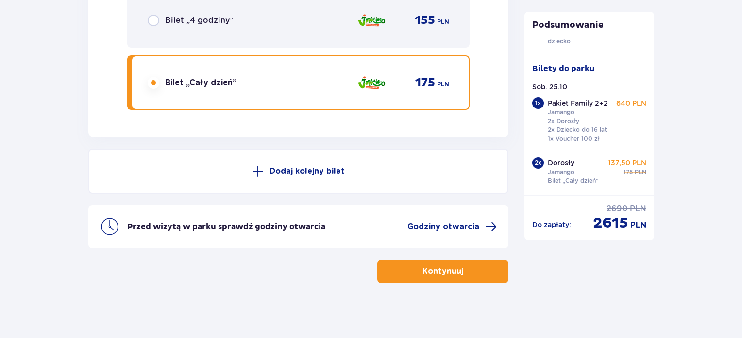
click at [461, 270] on span "button" at bounding box center [466, 271] width 12 height 12
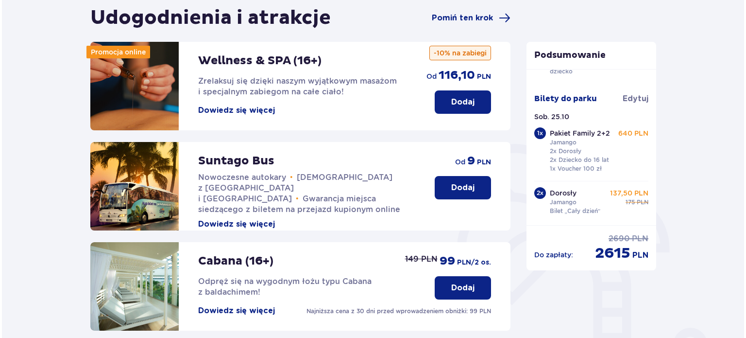
scroll to position [146, 0]
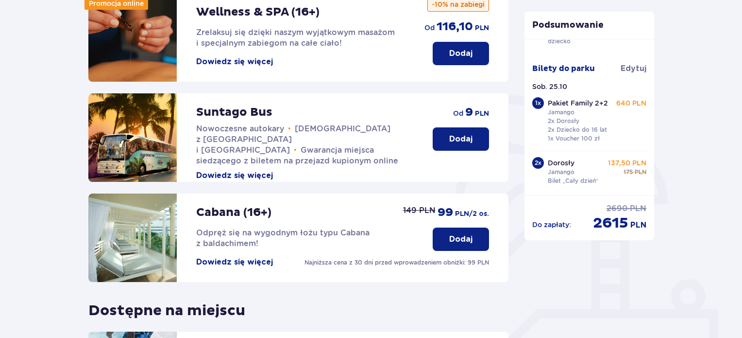
click at [240, 261] on button "Dowiedz się więcej" at bounding box center [234, 262] width 77 height 11
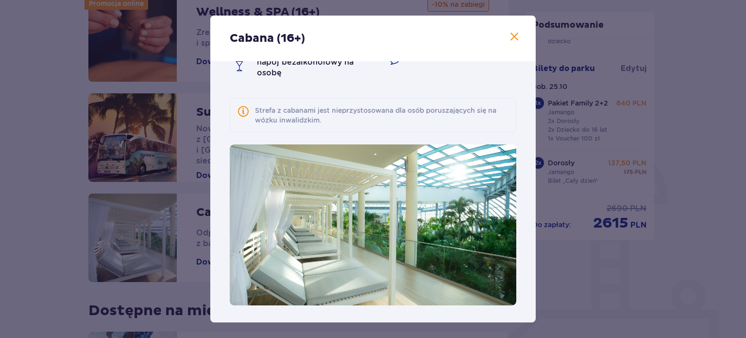
scroll to position [68, 0]
click at [514, 38] on span at bounding box center [515, 37] width 12 height 12
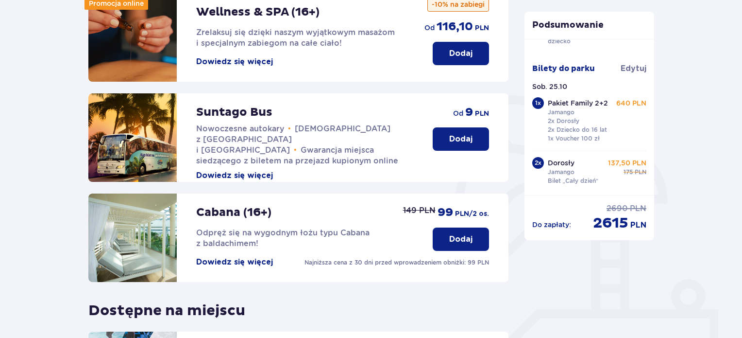
click at [245, 259] on button "Dowiedz się więcej" at bounding box center [234, 262] width 77 height 11
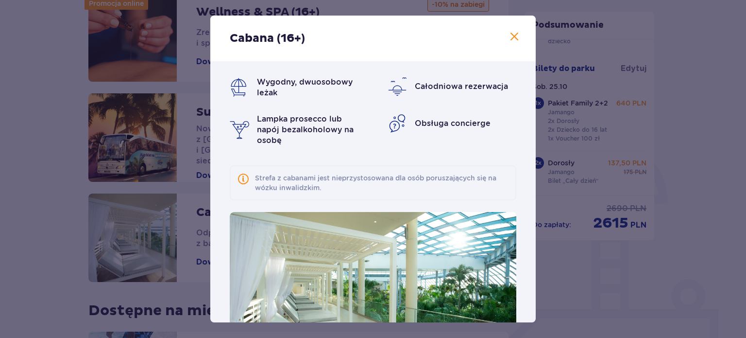
click at [509, 32] on span at bounding box center [515, 37] width 12 height 12
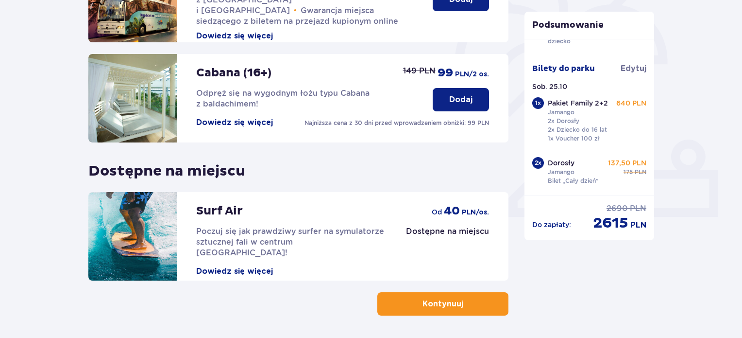
scroll to position [321, 0]
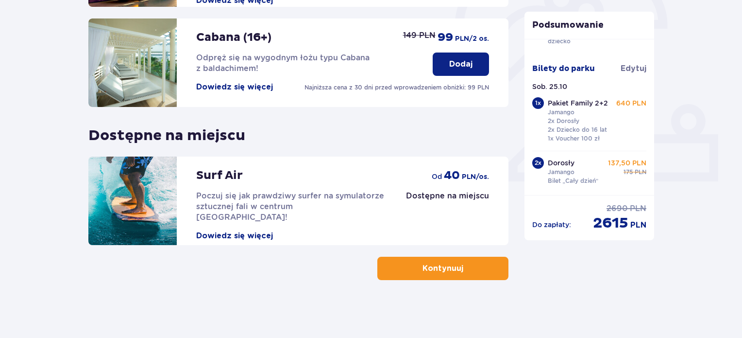
click at [498, 275] on button "Kontynuuj" at bounding box center [443, 268] width 131 height 23
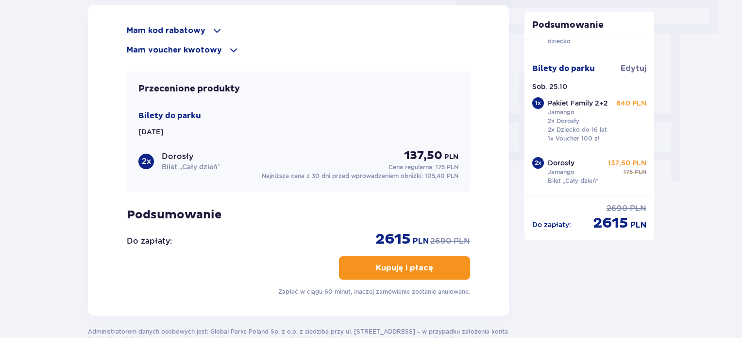
scroll to position [754, 0]
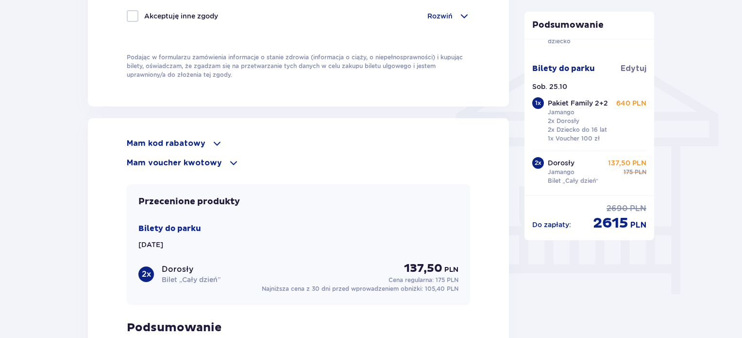
click at [182, 141] on p "Mam kod rabatowy" at bounding box center [166, 143] width 79 height 11
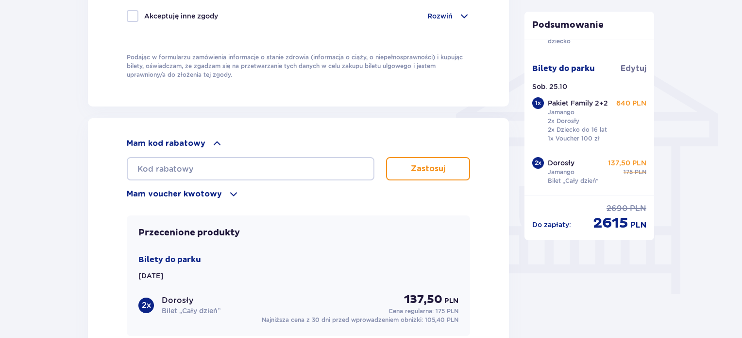
click at [180, 182] on div "Mam kod rabatowy Zastosuj Mam voucher kwotowy Zastosuj" at bounding box center [299, 169] width 344 height 62
click at [188, 190] on p "Mam voucher kwotowy" at bounding box center [174, 194] width 95 height 11
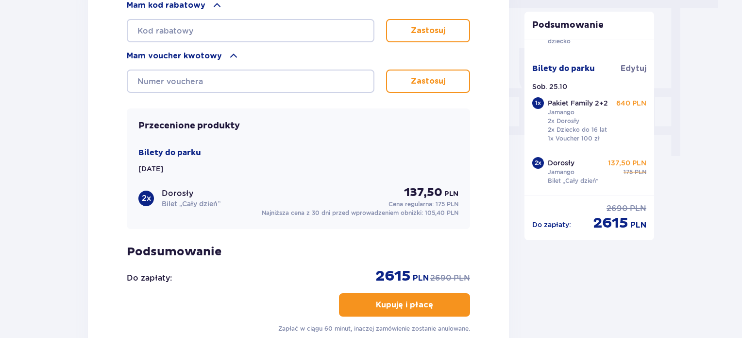
scroll to position [948, 0]
